Goal: Information Seeking & Learning: Learn about a topic

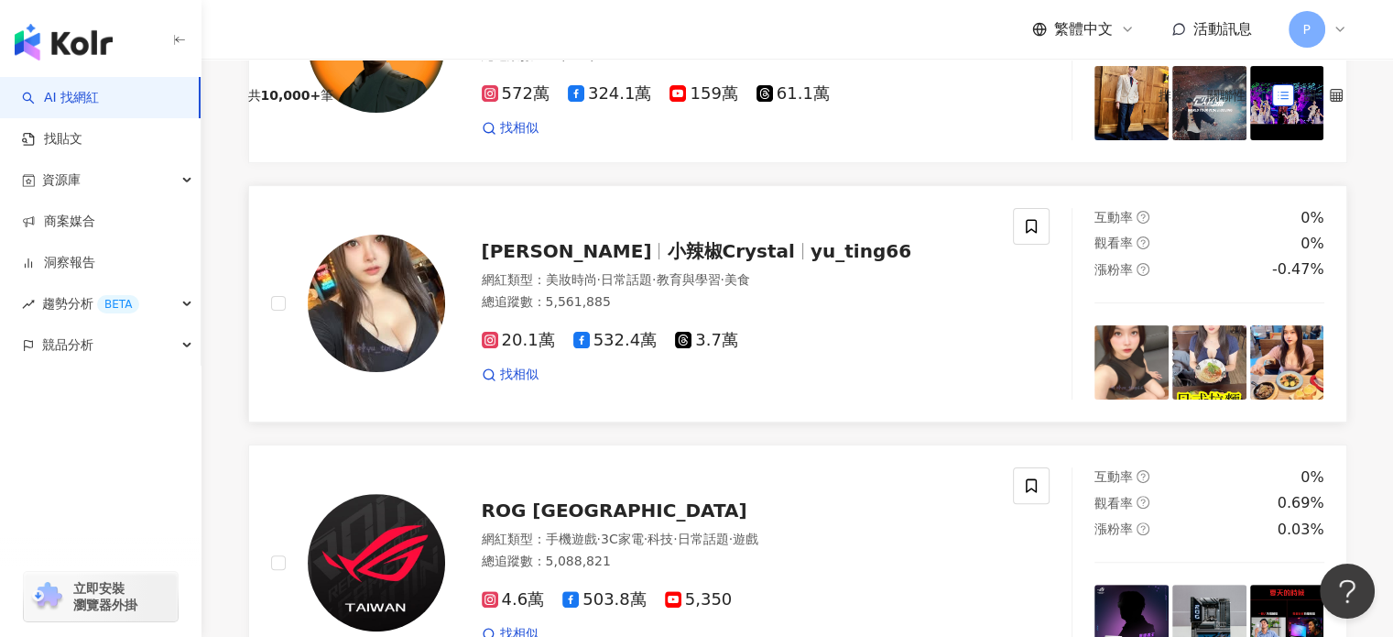
scroll to position [452, 0]
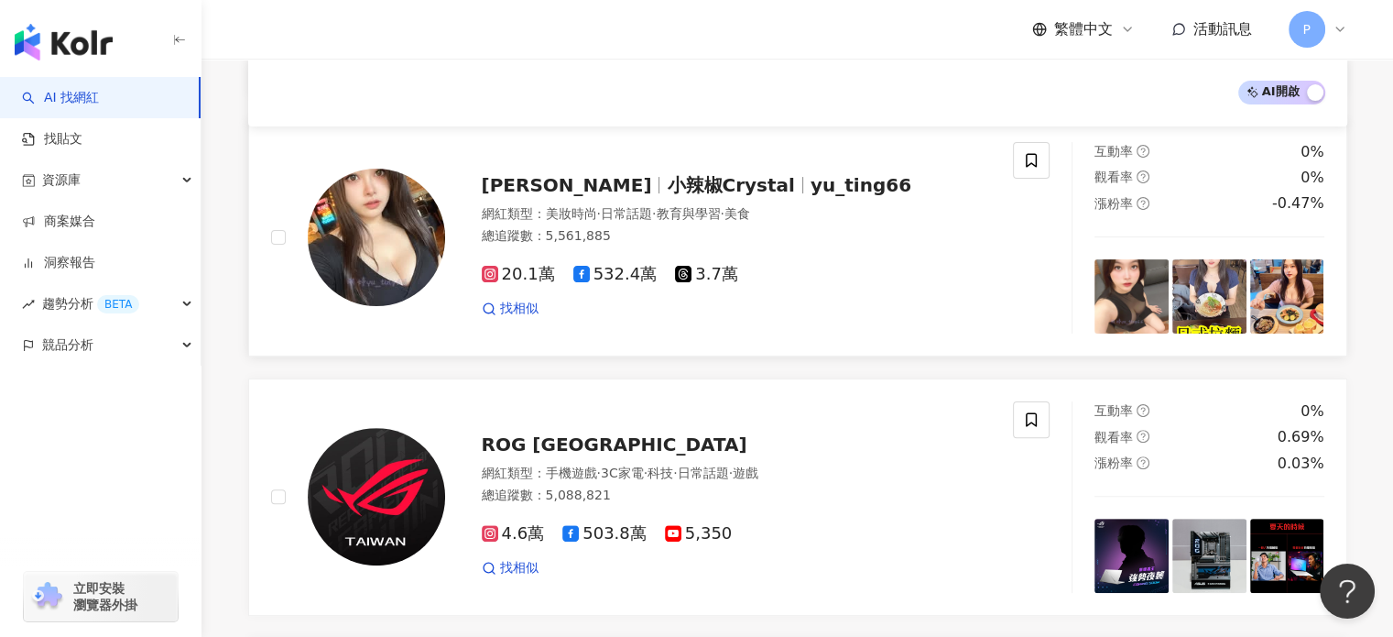
click at [332, 182] on img at bounding box center [376, 237] width 137 height 137
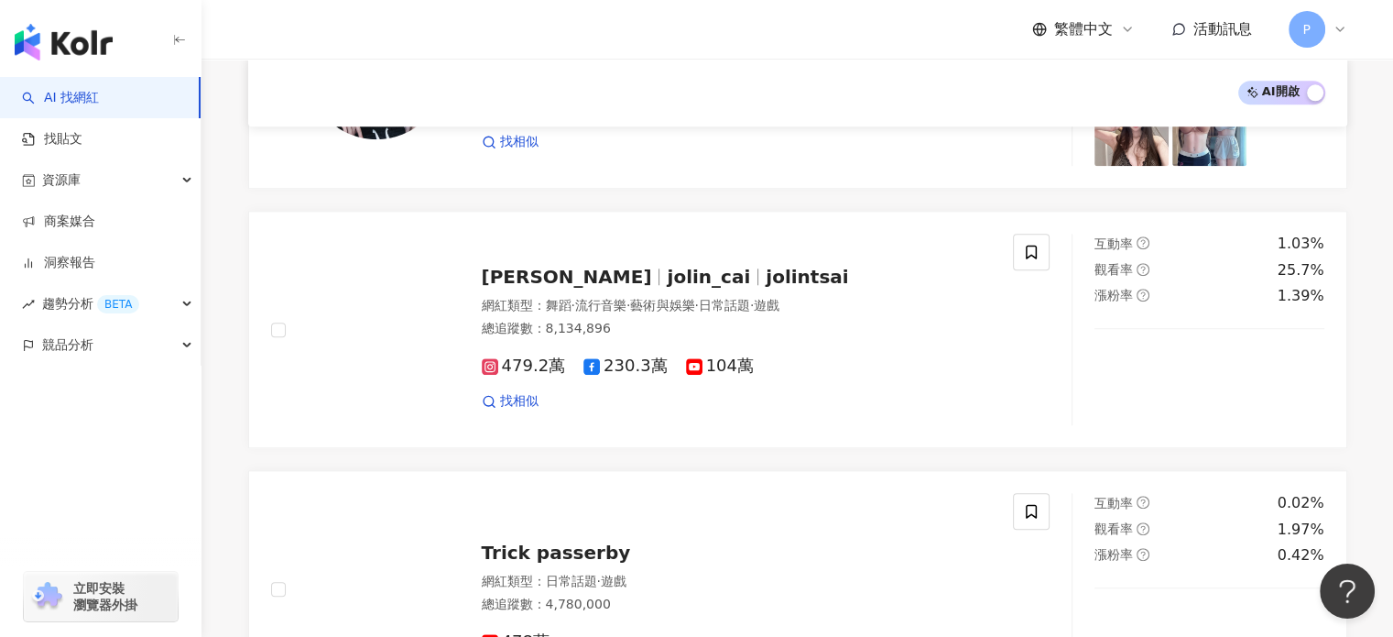
scroll to position [1825, 0]
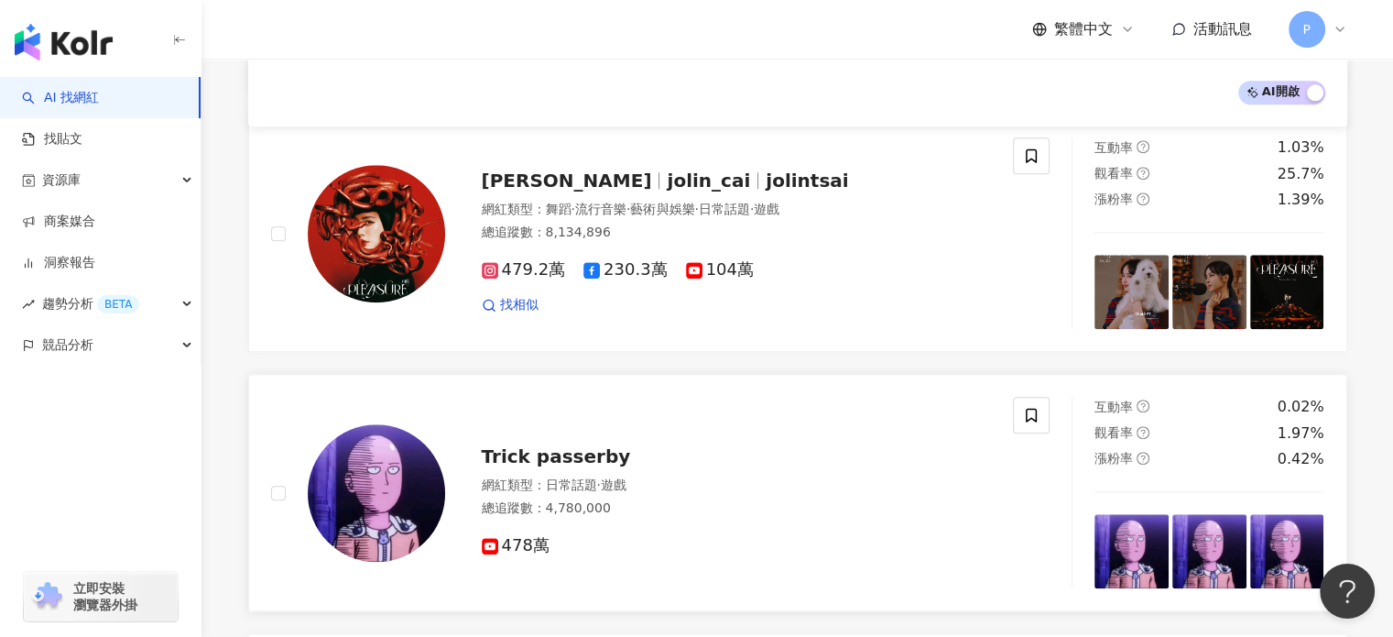
click at [388, 435] on img at bounding box center [376, 492] width 137 height 137
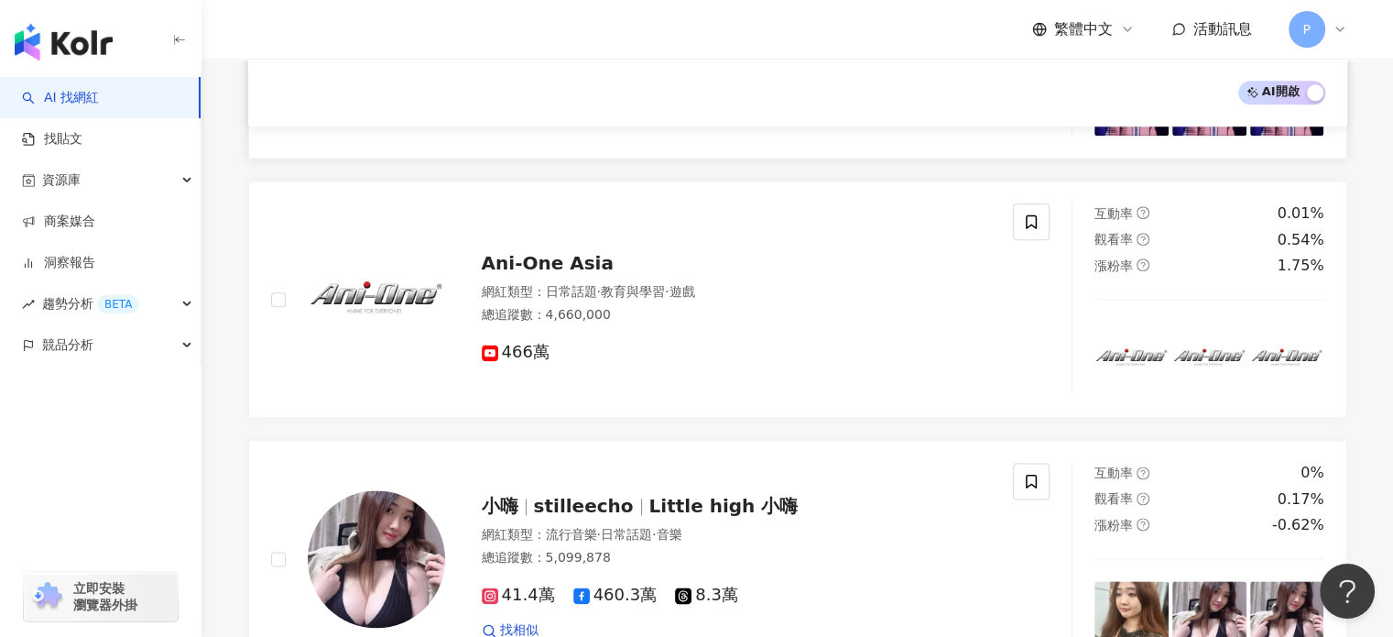
scroll to position [2375, 0]
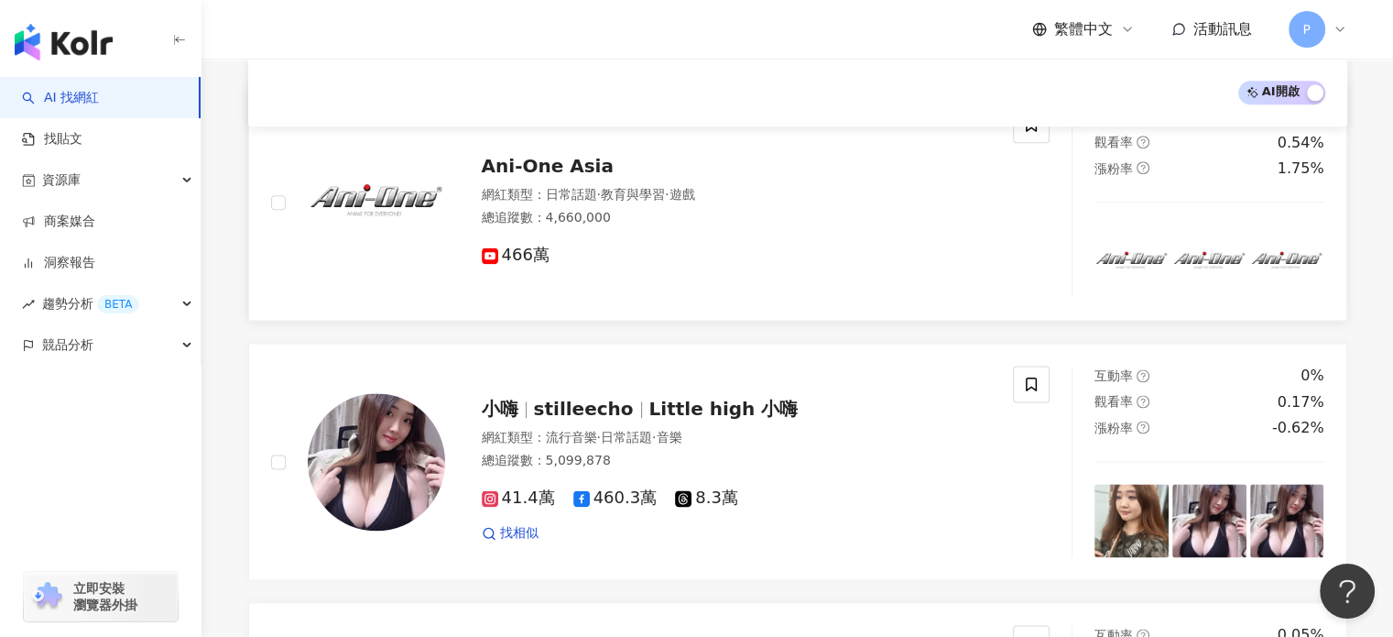
click at [503, 245] on span "466萬" at bounding box center [516, 254] width 68 height 19
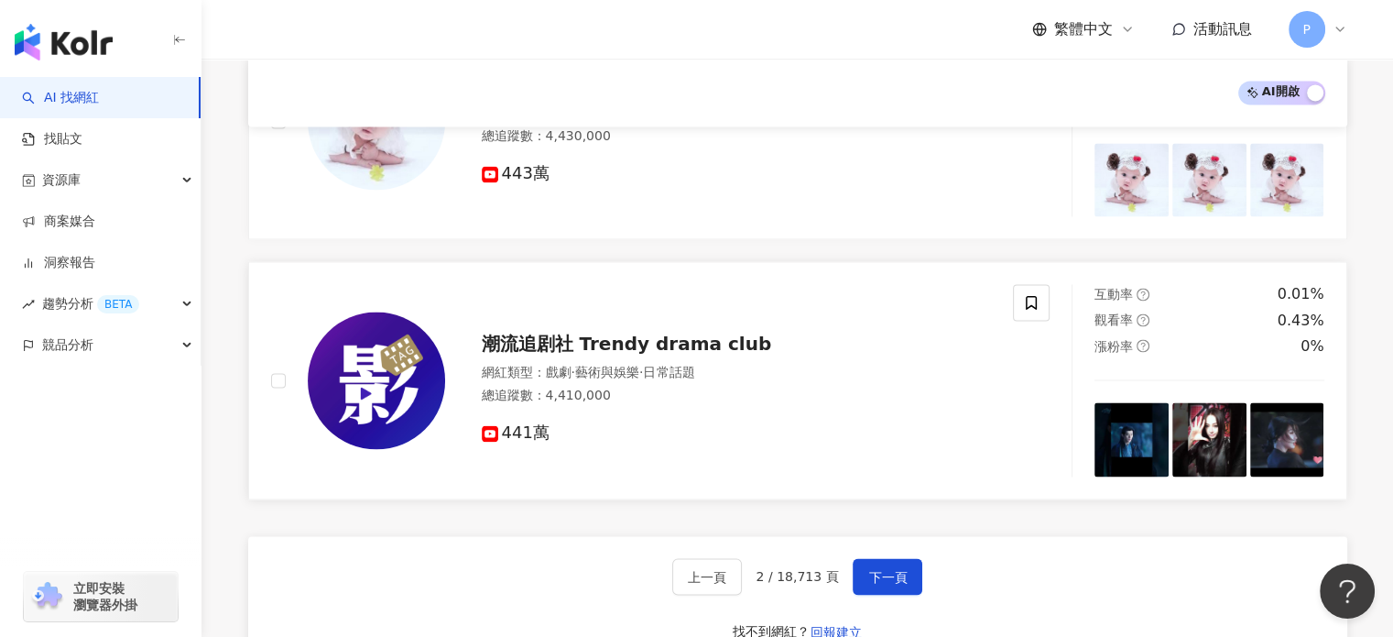
scroll to position [3016, 0]
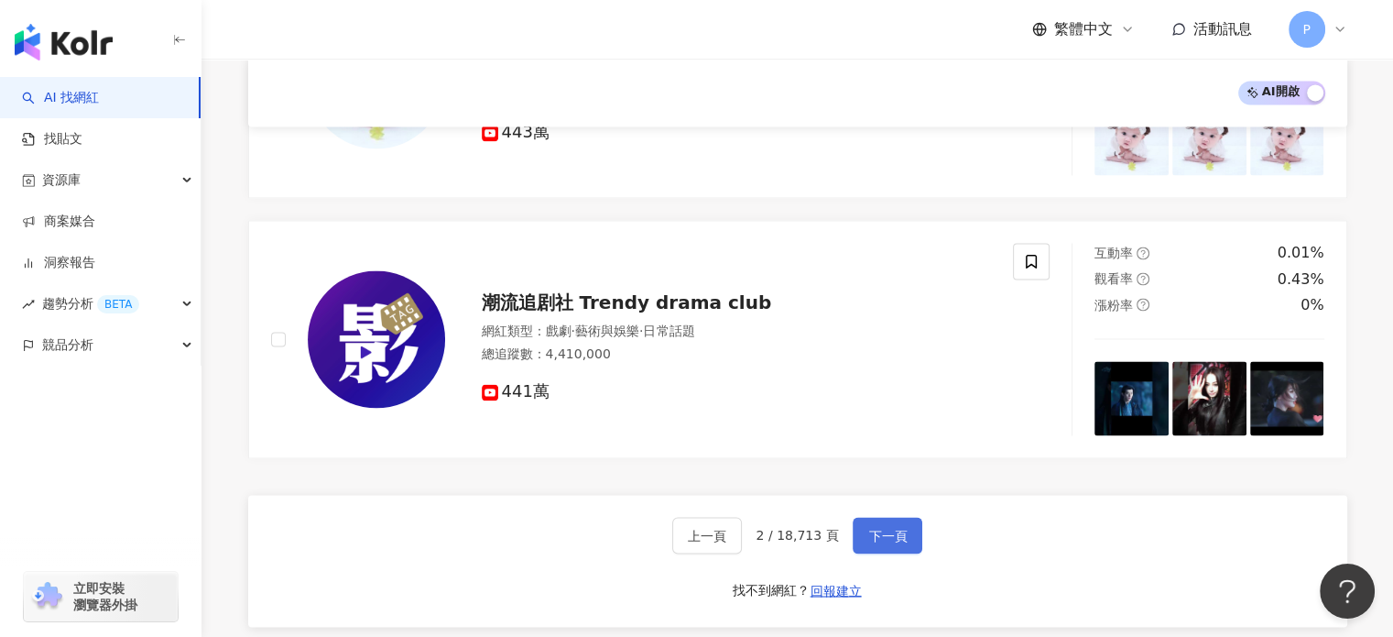
click at [868, 528] on span "下一頁" at bounding box center [887, 535] width 38 height 15
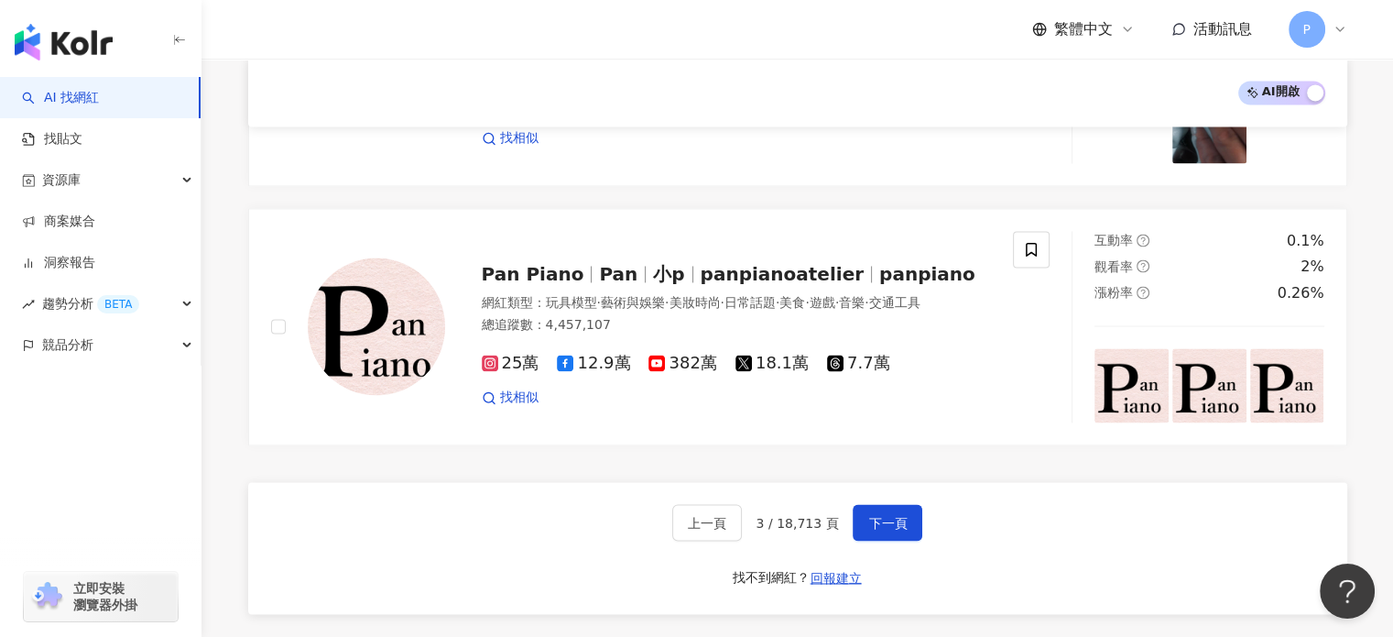
scroll to position [2876, 0]
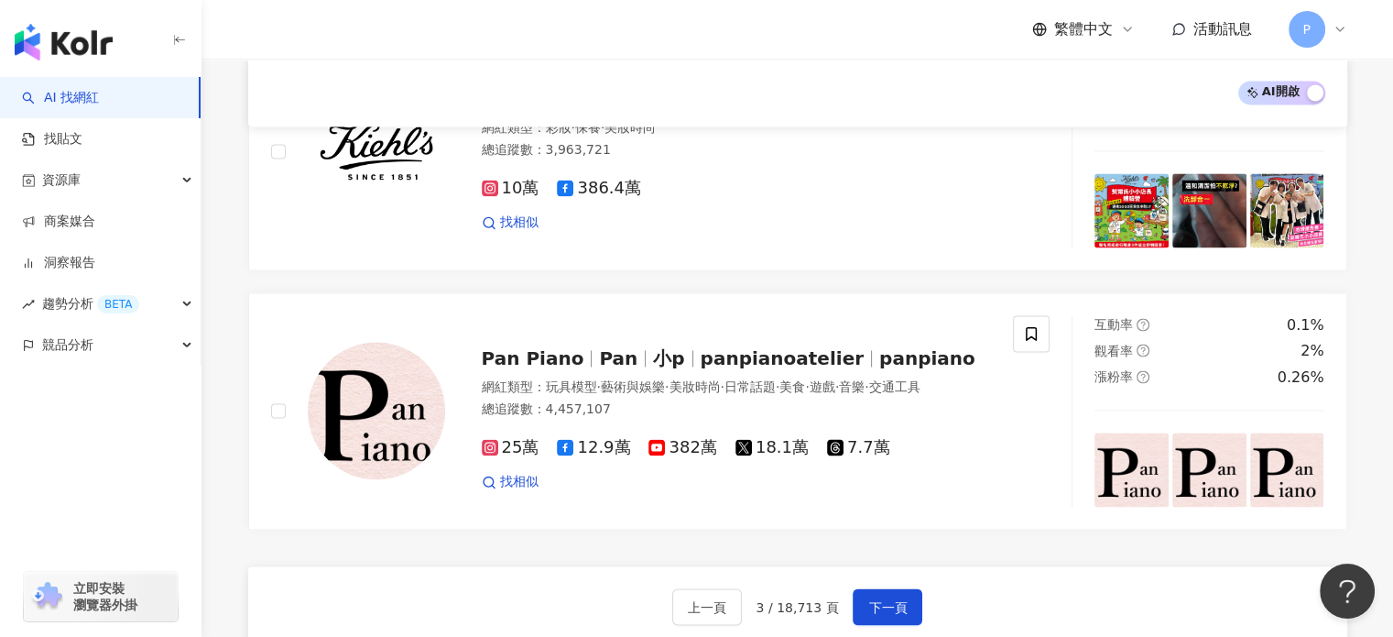
drag, startPoint x: 84, startPoint y: 28, endPoint x: 121, endPoint y: 32, distance: 36.8
click at [84, 28] on img "button" at bounding box center [64, 42] width 98 height 37
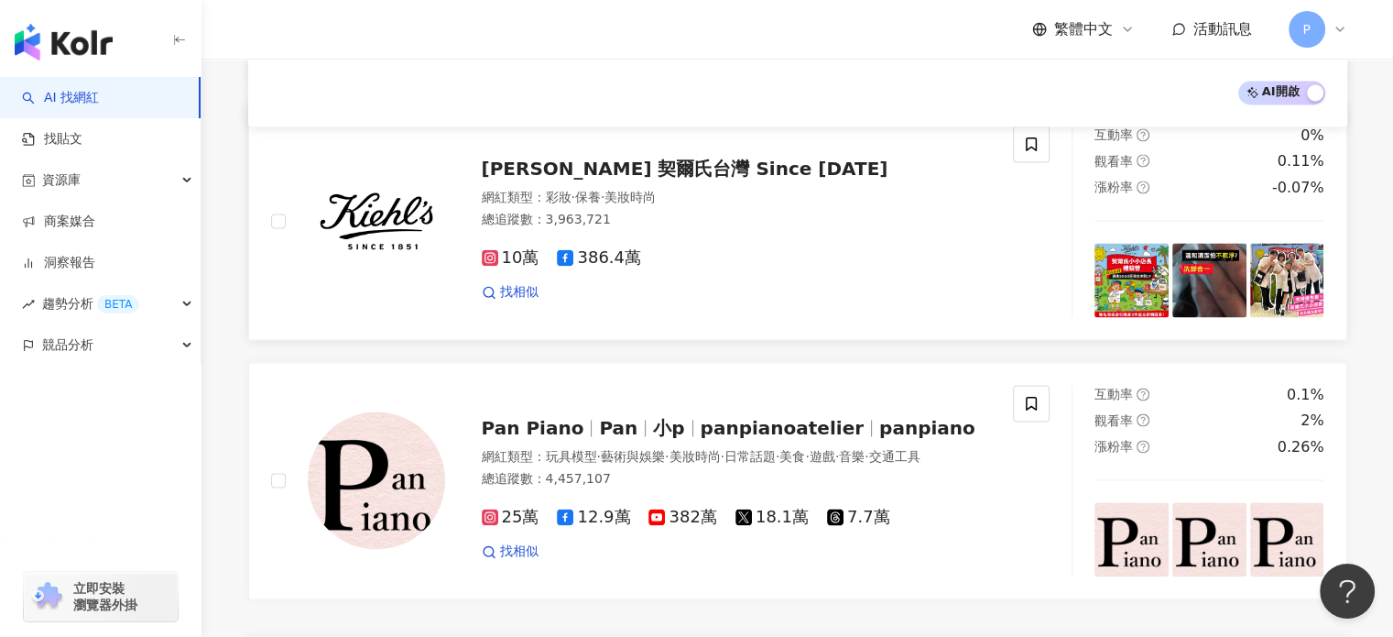
scroll to position [2807, 0]
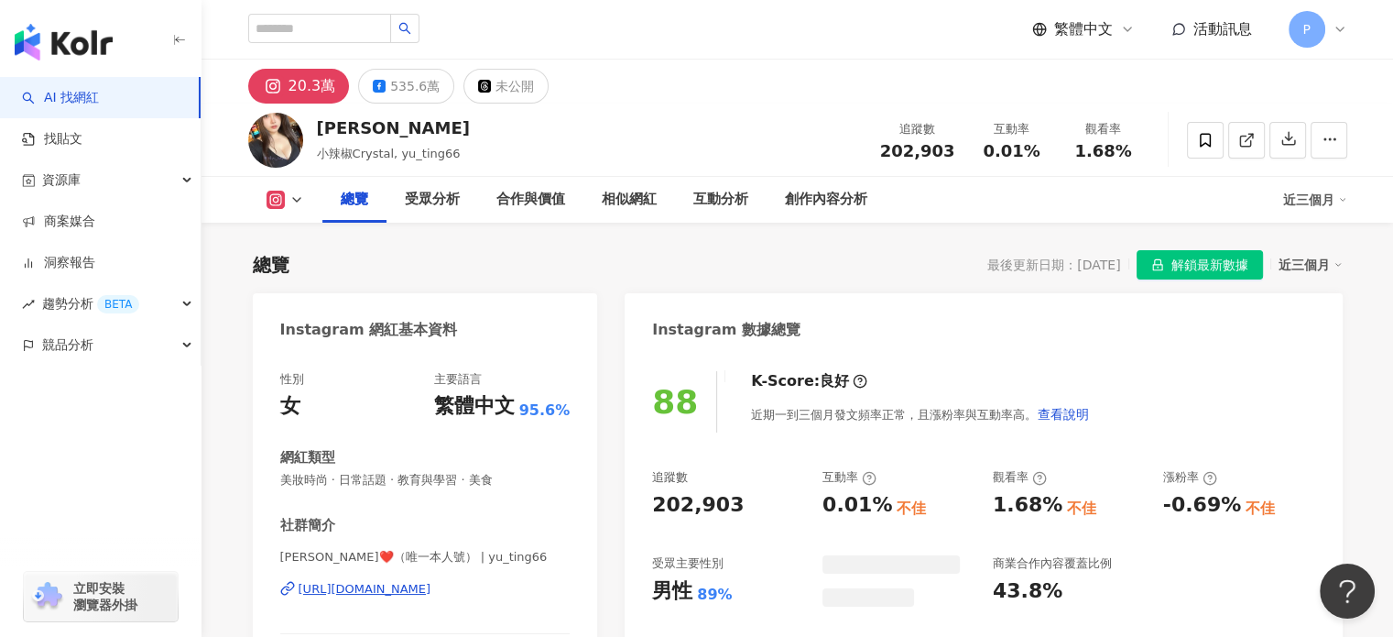
click at [406, 581] on div "https://www.instagram.com/yu_ting66/" at bounding box center [365, 589] width 133 height 16
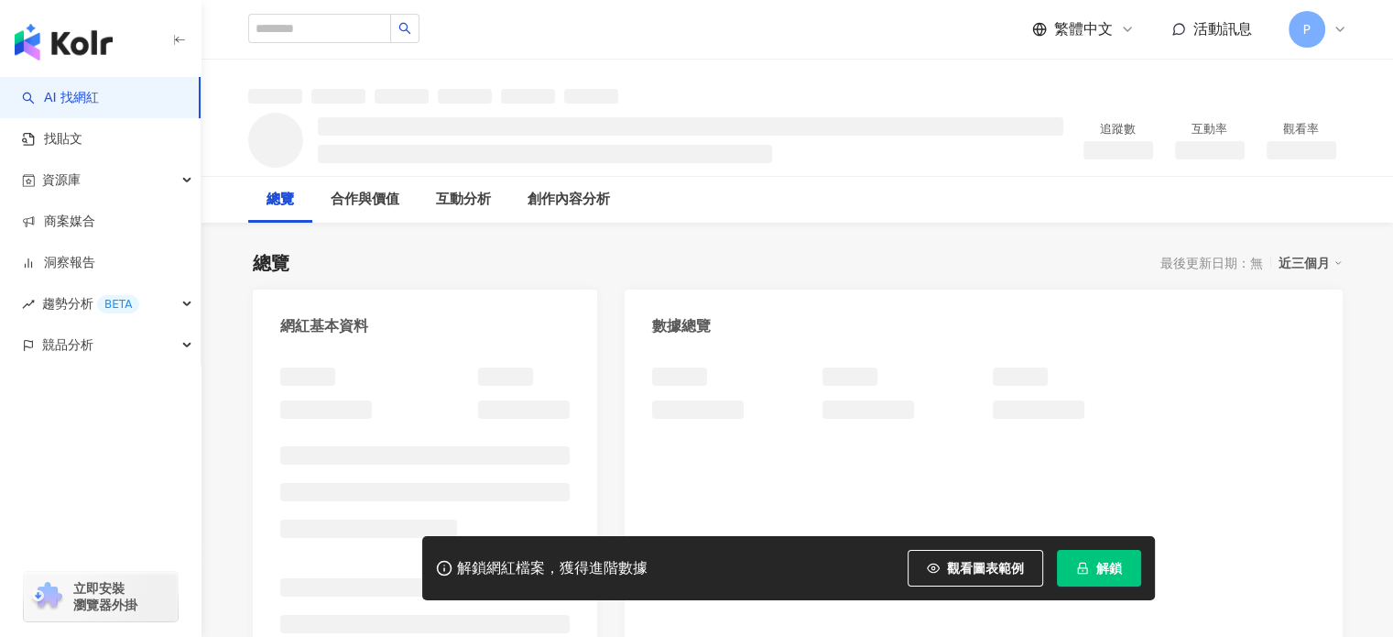
scroll to position [458, 0]
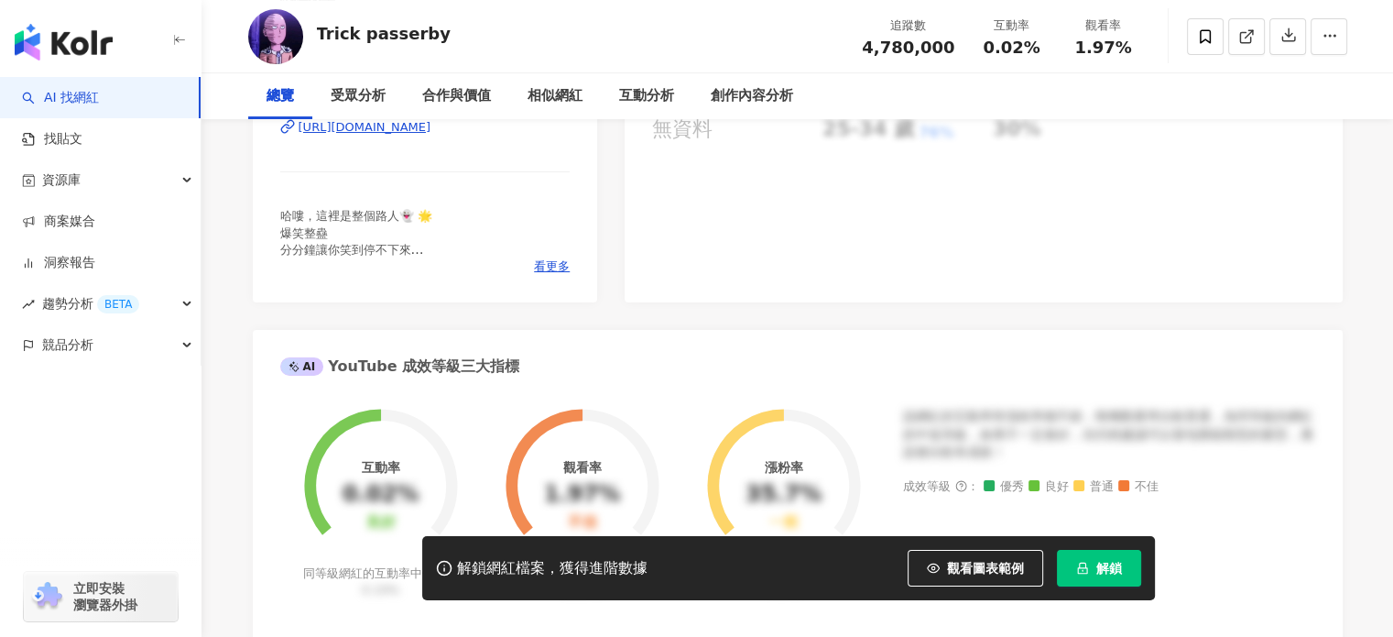
click at [416, 136] on div "https://www.youtube.com/channel/UCxc3OEfW443WRjYSGFITwRA" at bounding box center [365, 127] width 133 height 16
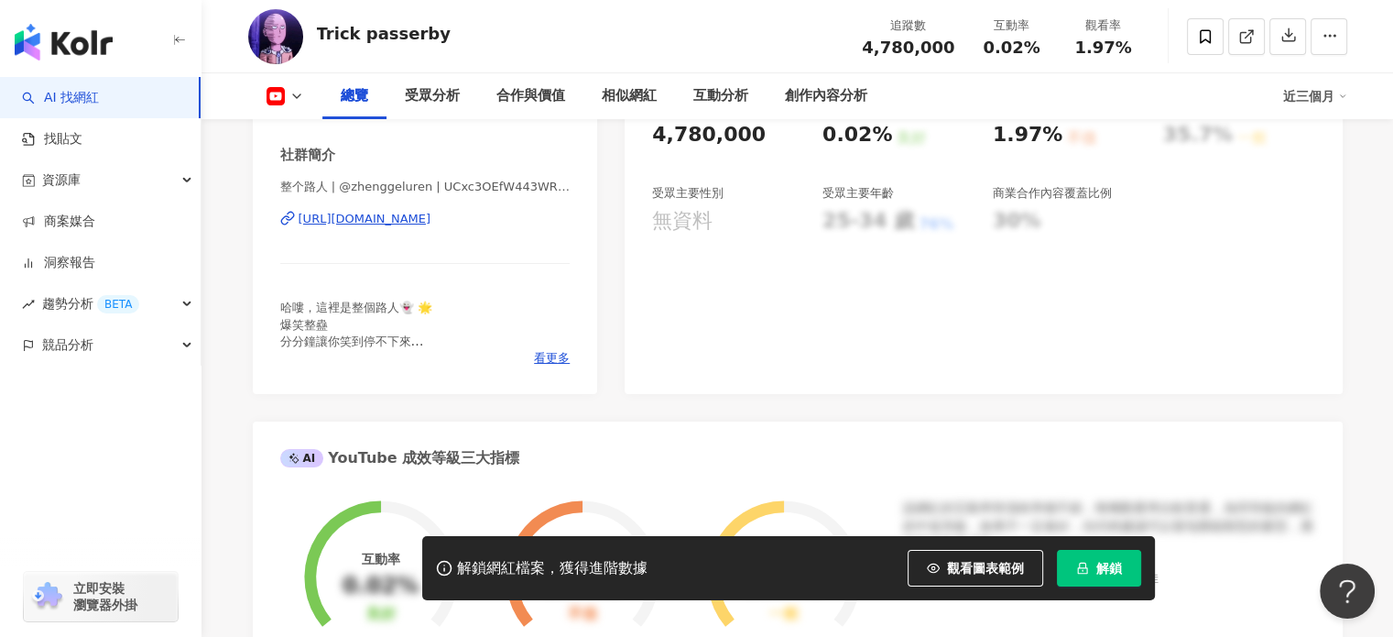
scroll to position [0, 0]
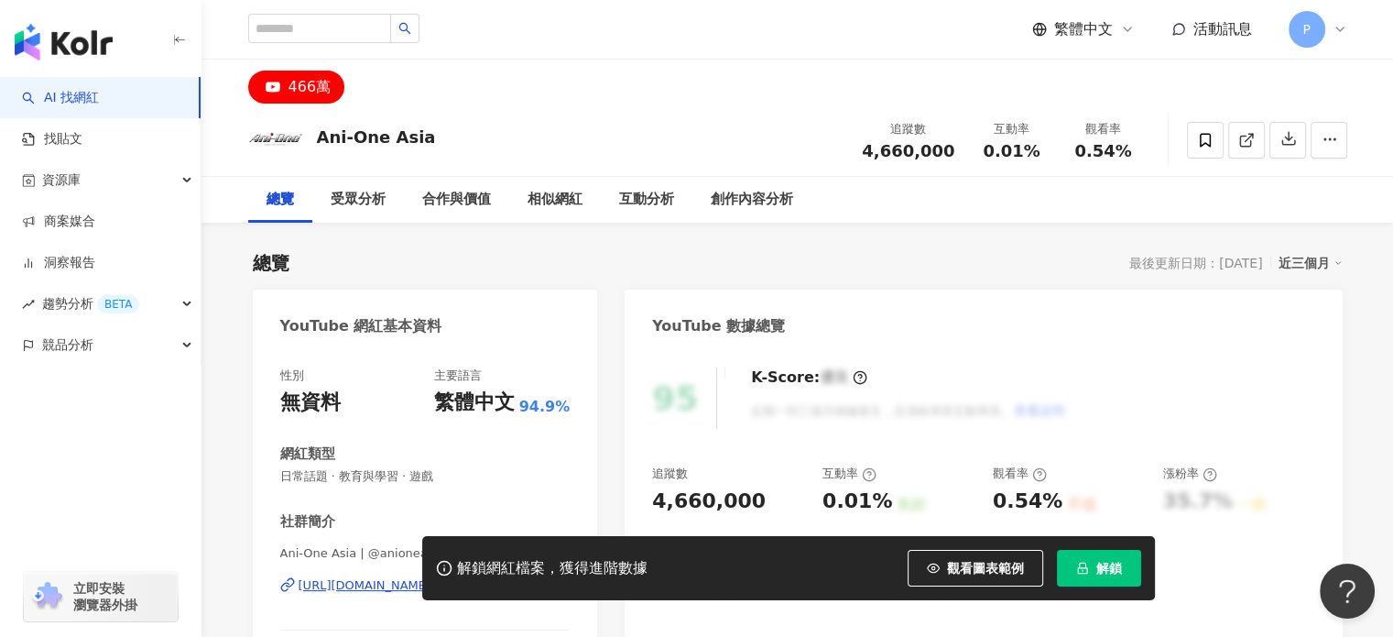
click at [397, 577] on div "https://www.youtube.com/channel/UC0wNSTMWIL3qaorLx0jie6A" at bounding box center [365, 585] width 133 height 16
